Goal: Task Accomplishment & Management: Manage account settings

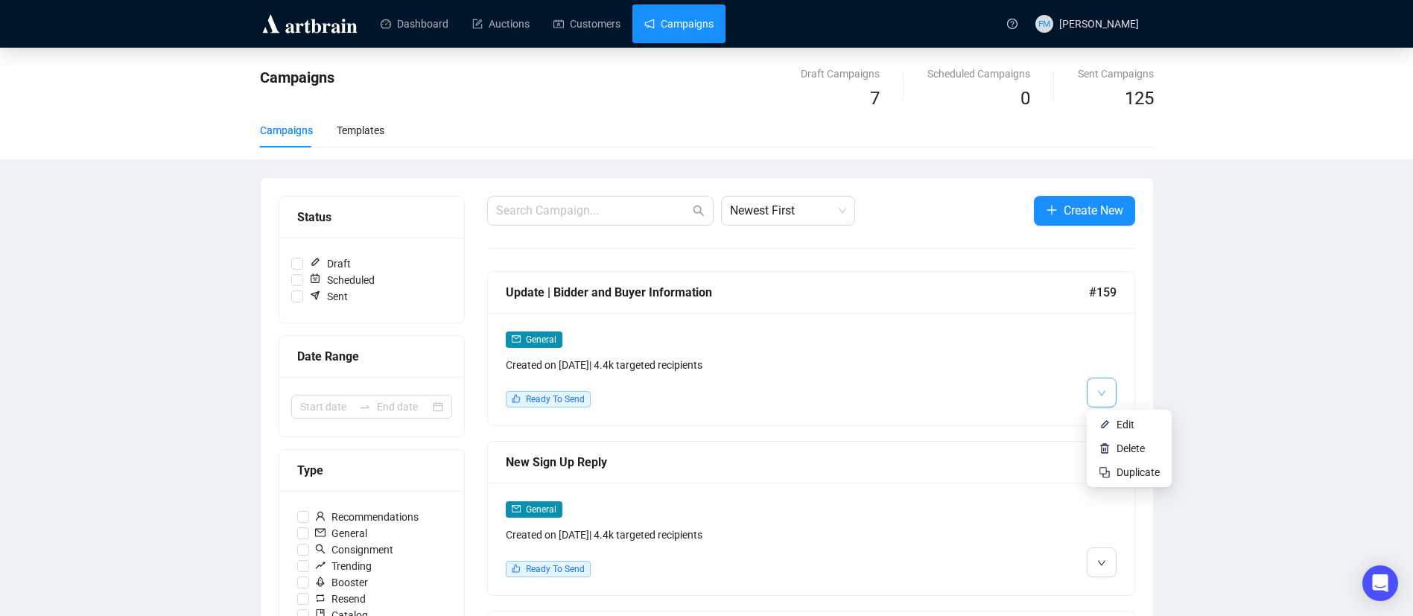
click at [1095, 392] on button "button" at bounding box center [1102, 393] width 30 height 30
click at [1115, 422] on li "Edit" at bounding box center [1129, 425] width 79 height 24
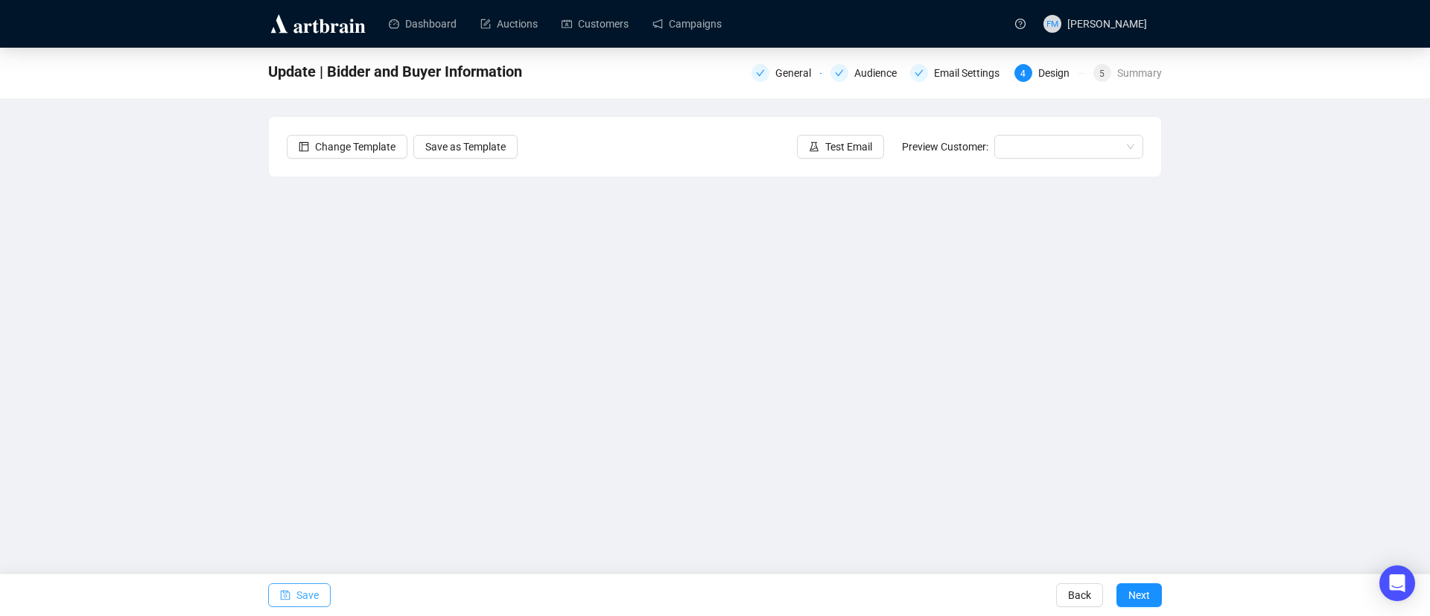
click at [291, 590] on button "Save" at bounding box center [299, 595] width 63 height 24
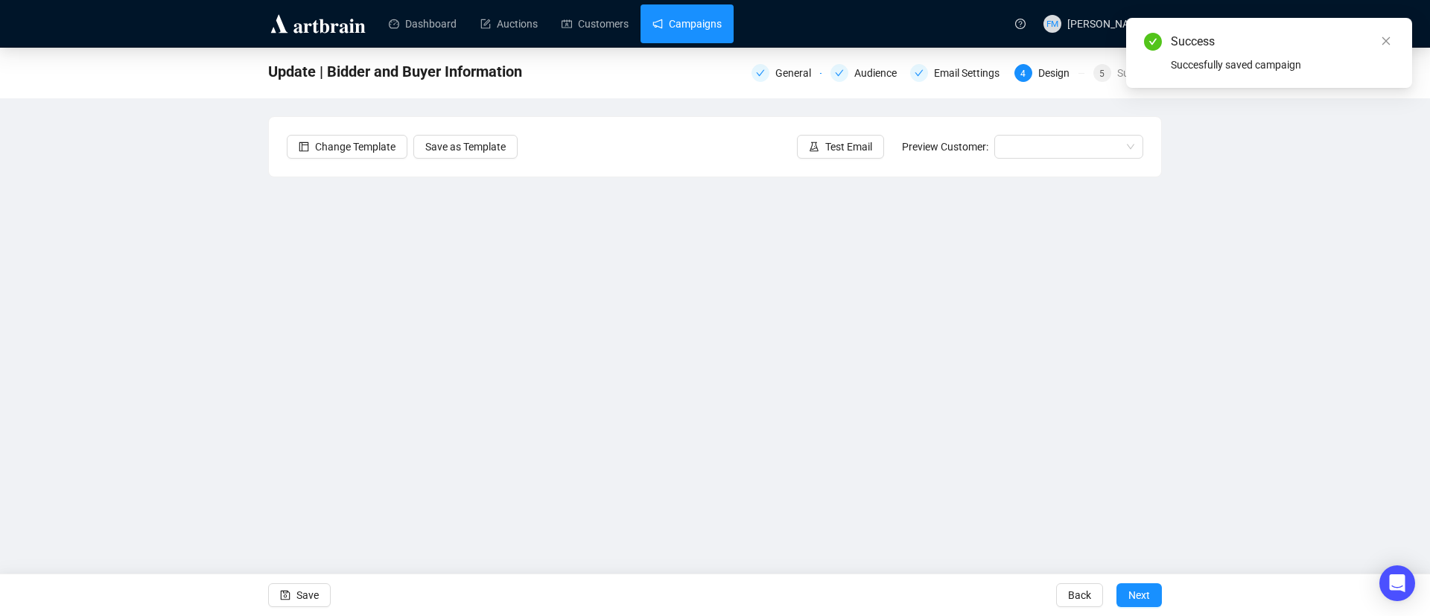
click at [695, 7] on link "Campaigns" at bounding box center [686, 23] width 69 height 39
